Goal: Information Seeking & Learning: Check status

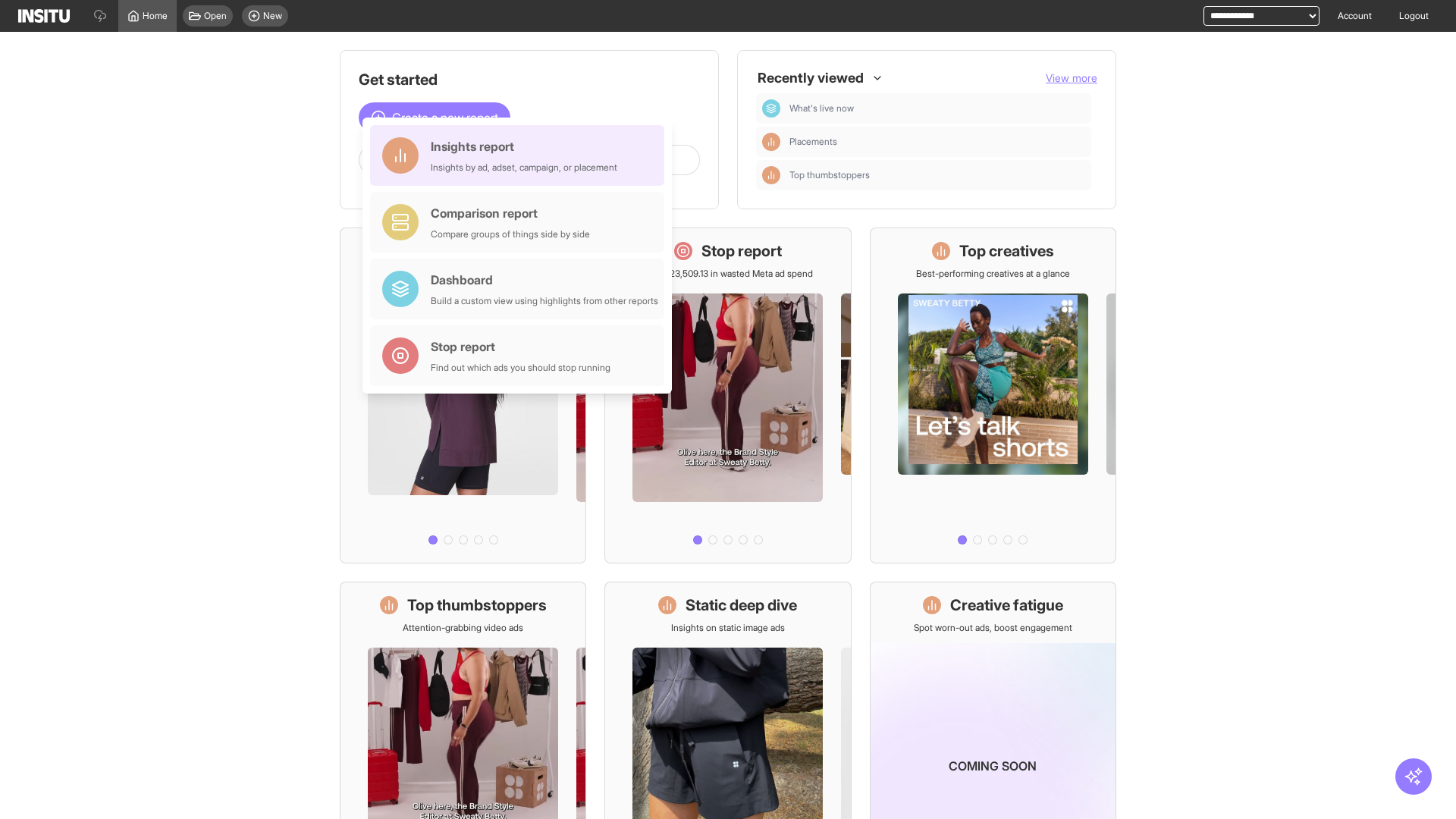
click at [521, 156] on div "Insights report Insights by ad, adset, campaign, or placement" at bounding box center [524, 156] width 187 height 37
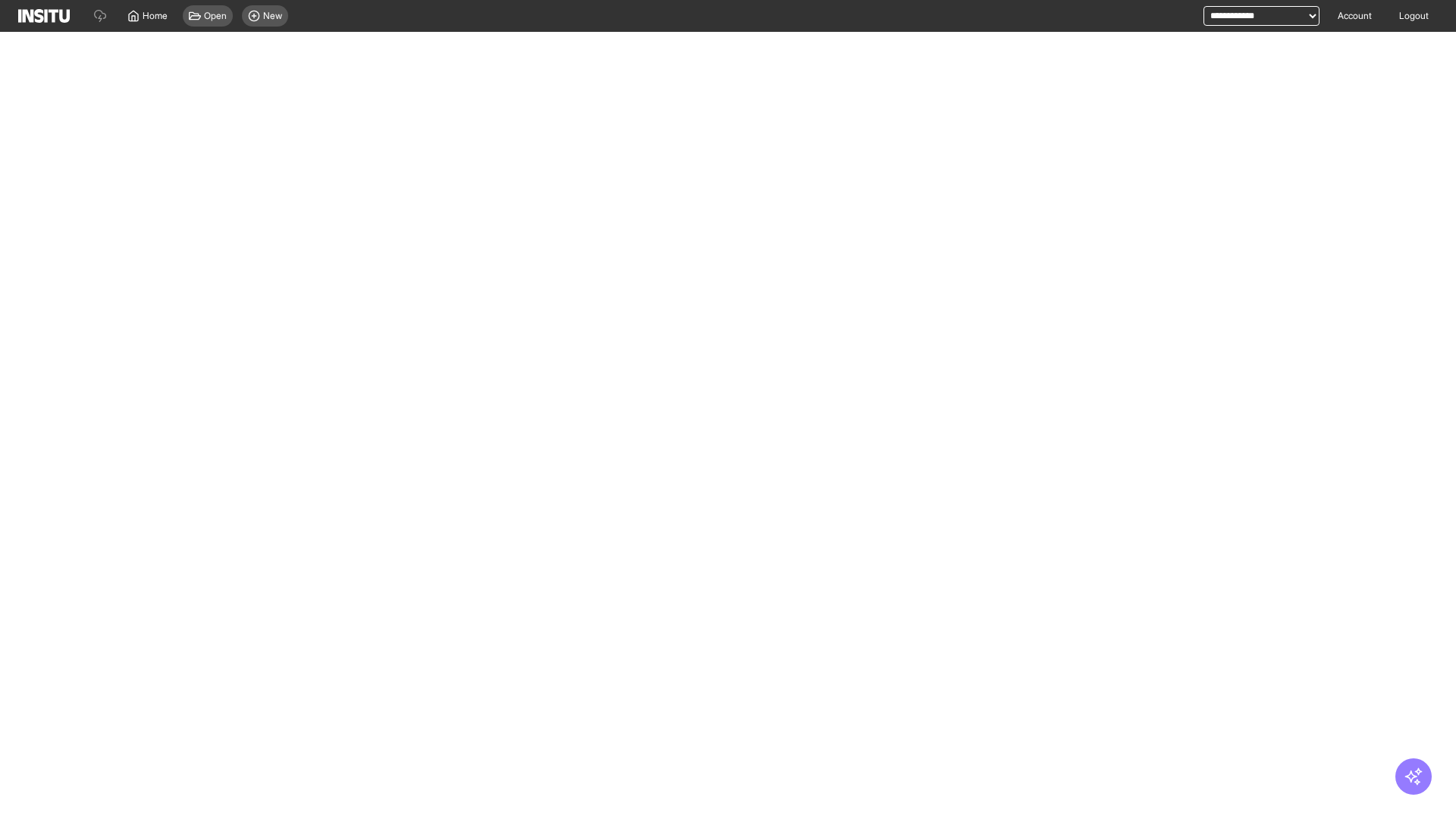
select select "**"
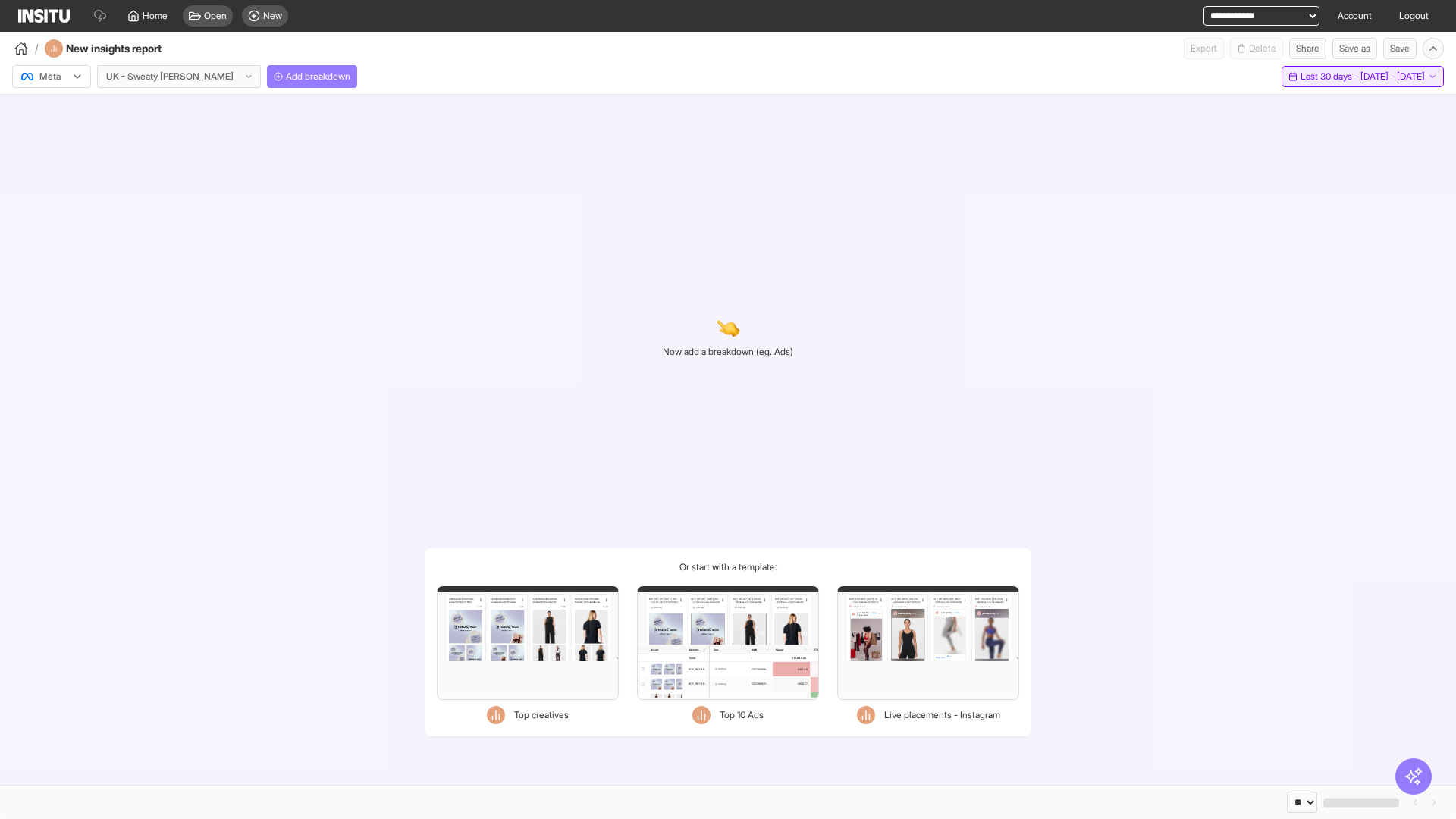
click at [1331, 77] on span "Last 30 days - [DATE] - [DATE]" at bounding box center [1363, 76] width 124 height 12
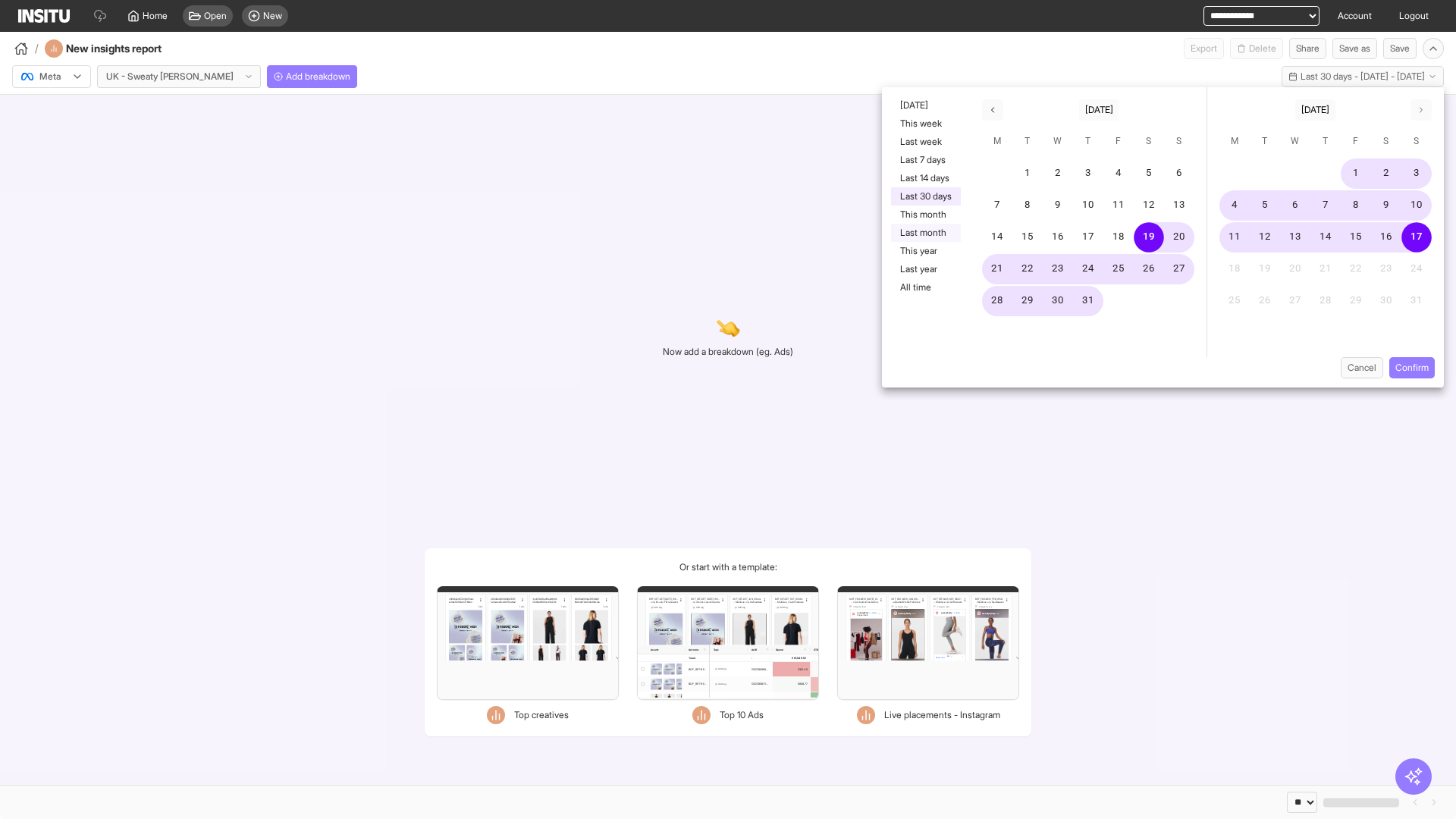
click at [924, 233] on button "Last month" at bounding box center [927, 233] width 70 height 18
